Goal: Task Accomplishment & Management: Use online tool/utility

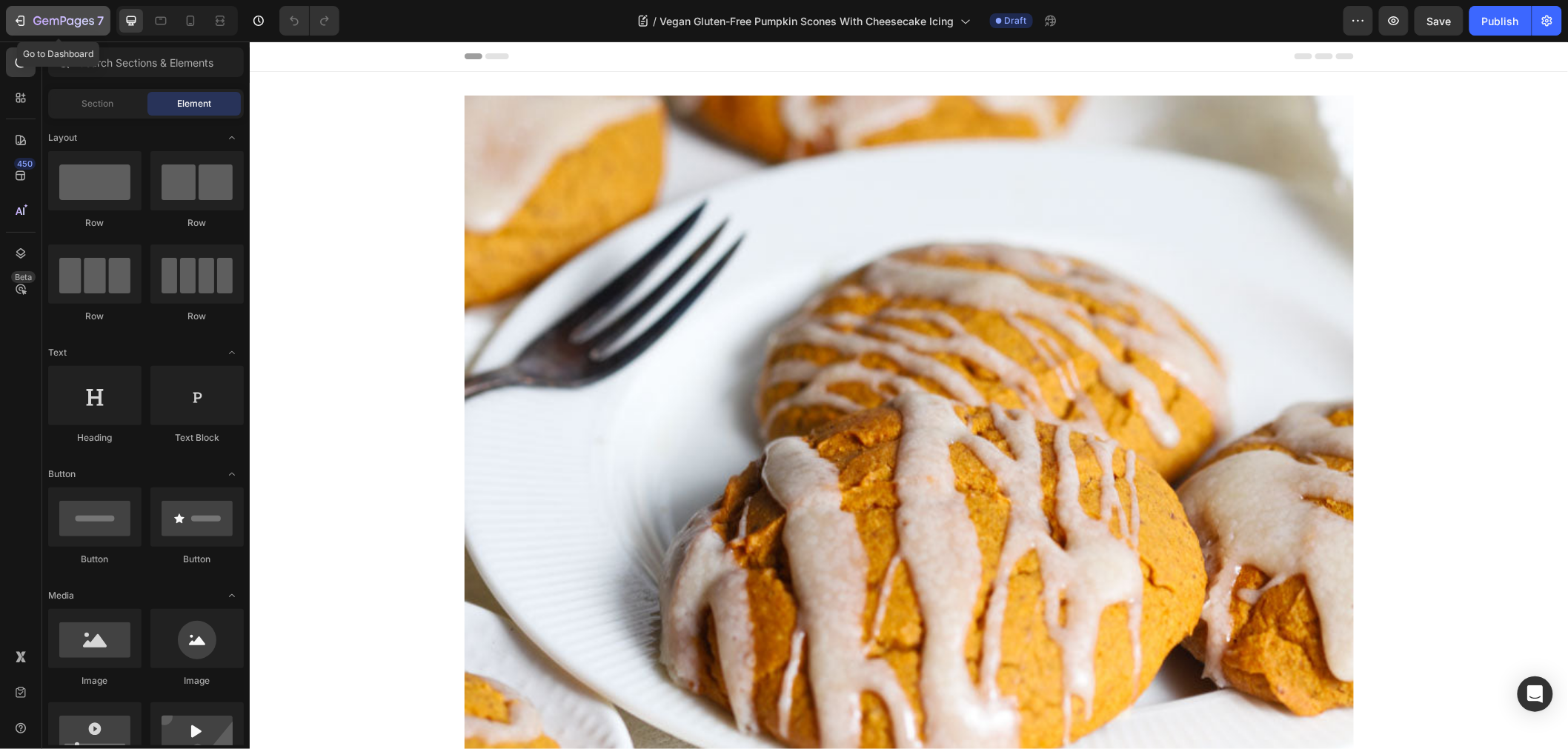
click at [17, 24] on icon "button" at bounding box center [20, 20] width 15 height 15
